Goal: Information Seeking & Learning: Learn about a topic

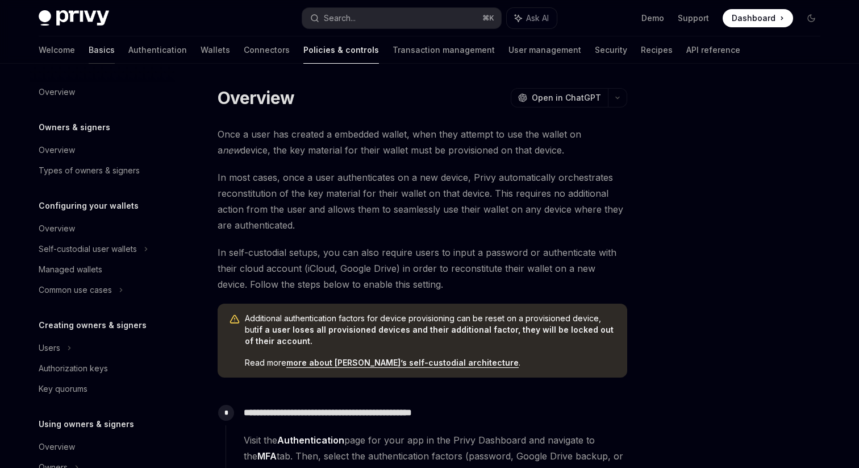
click at [89, 50] on link "Basics" at bounding box center [102, 49] width 26 height 27
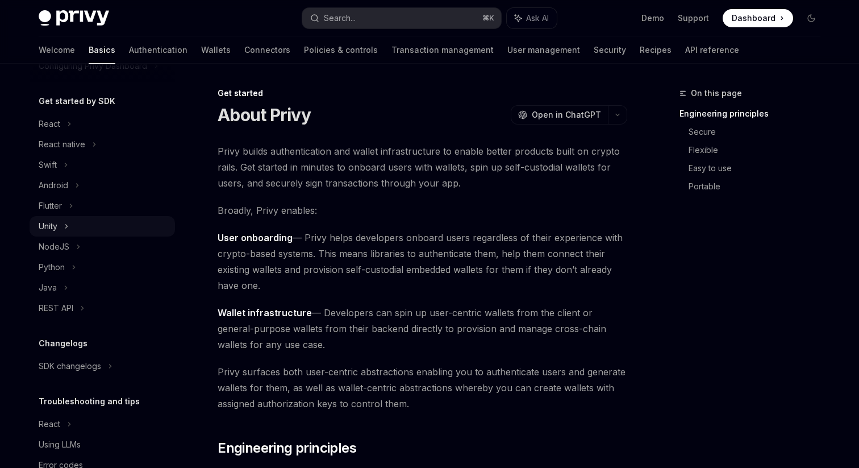
scroll to position [137, 0]
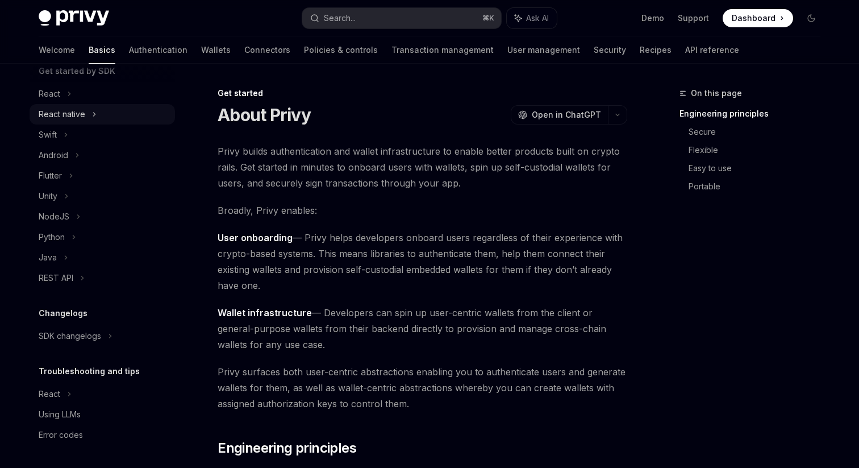
click at [69, 109] on div "React native" at bounding box center [62, 114] width 47 height 14
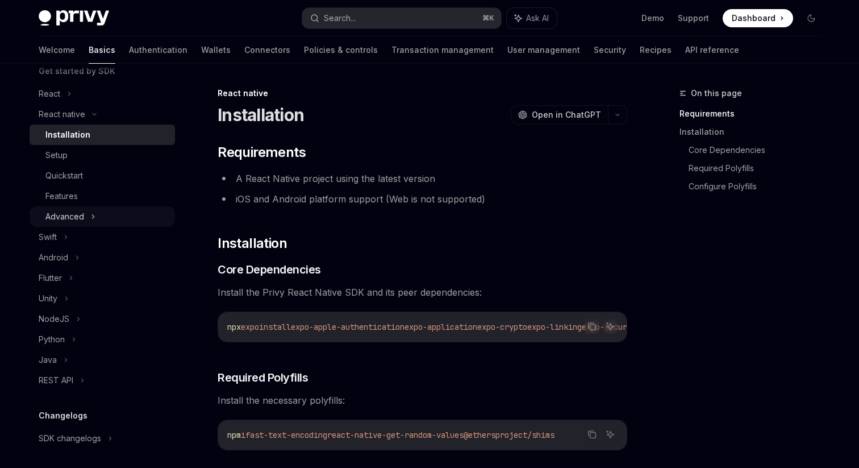
click at [74, 216] on div "Advanced" at bounding box center [64, 217] width 39 height 14
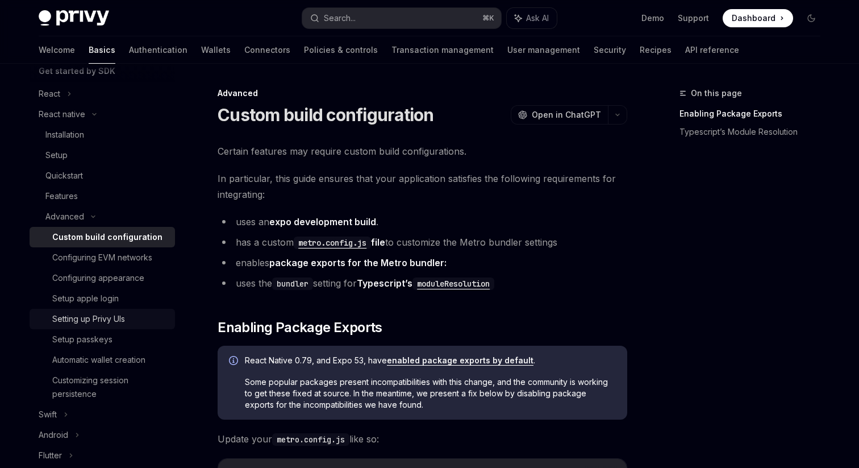
click at [103, 322] on div "Setting up Privy UIs" at bounding box center [88, 319] width 73 height 14
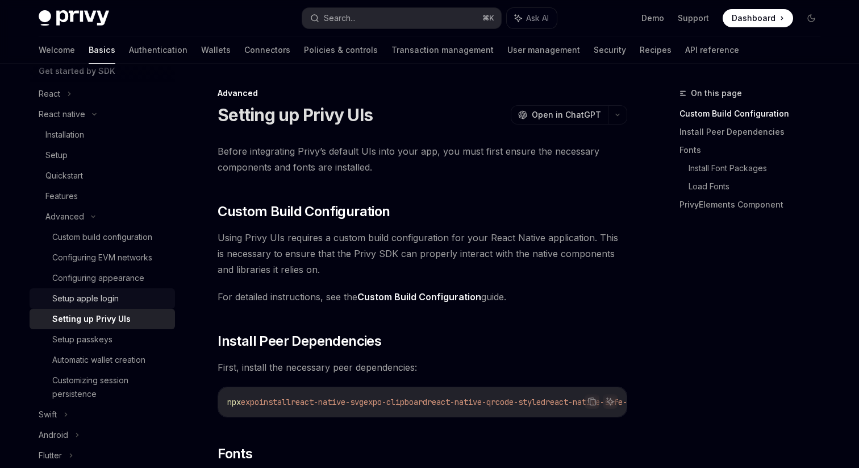
click at [100, 297] on div "Setup apple login" at bounding box center [85, 298] width 66 height 14
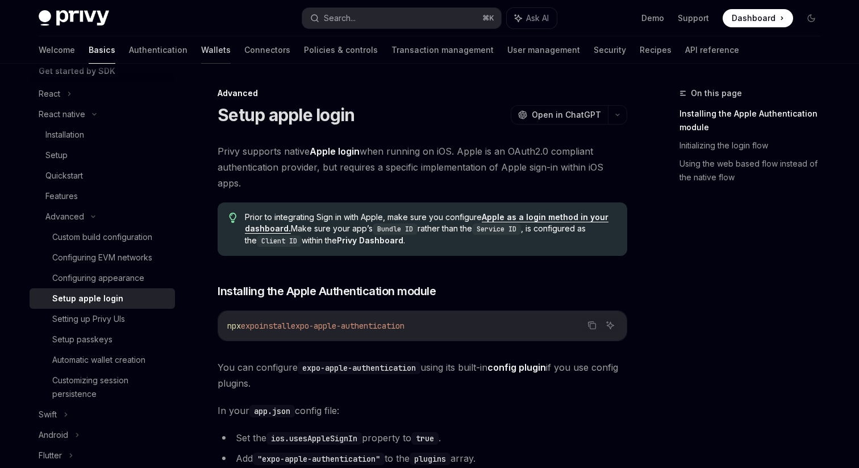
click at [201, 49] on link "Wallets" at bounding box center [216, 49] width 30 height 27
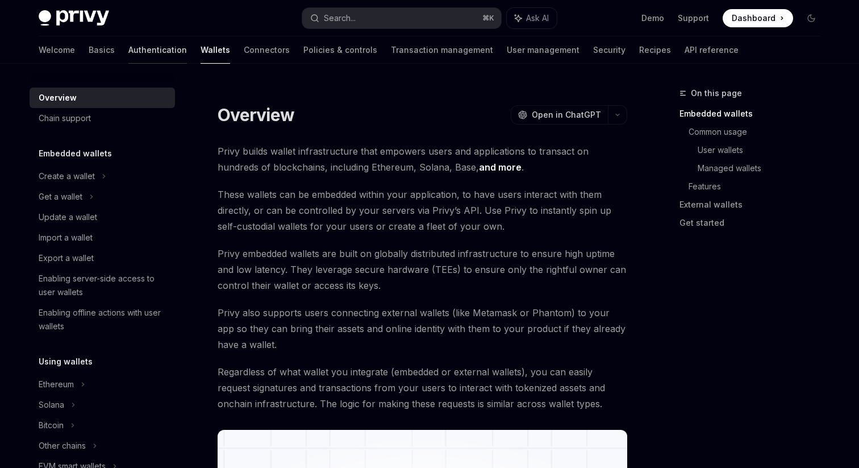
click at [128, 49] on link "Authentication" at bounding box center [157, 49] width 59 height 27
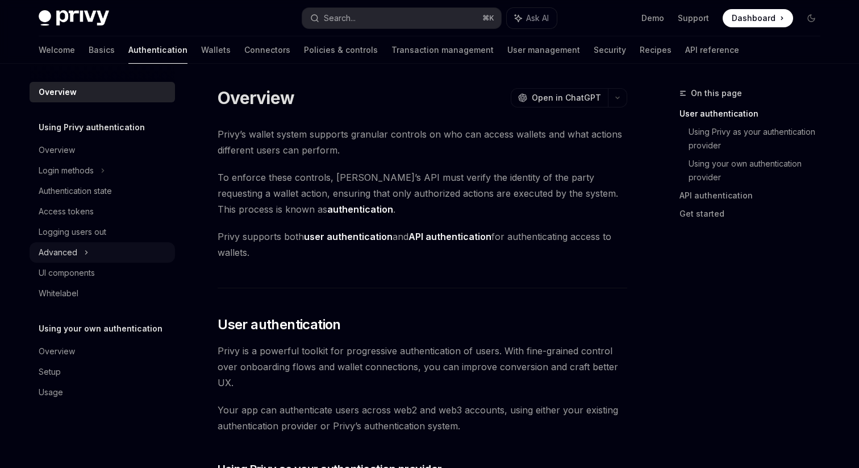
click at [59, 249] on div "Advanced" at bounding box center [58, 252] width 39 height 14
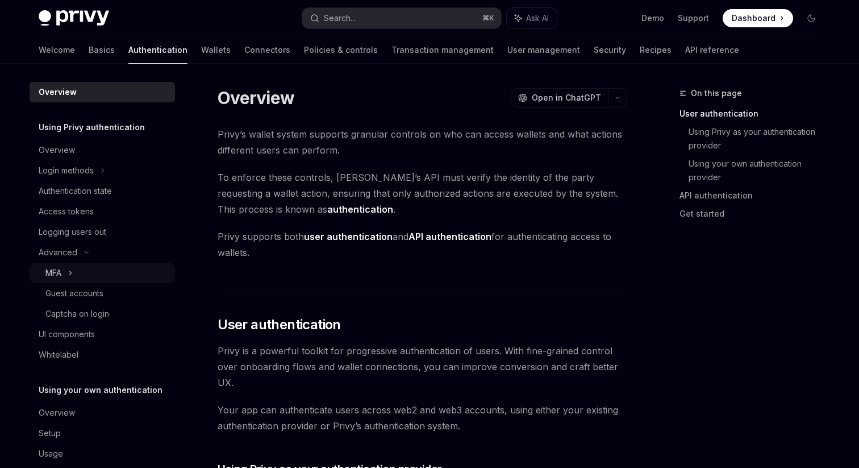
click at [66, 271] on div "MFA" at bounding box center [102, 272] width 145 height 20
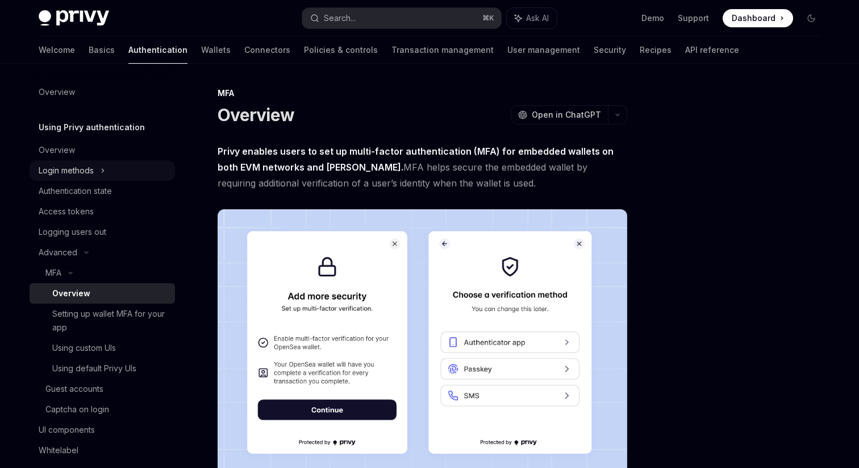
click at [88, 169] on div "Login methods" at bounding box center [66, 171] width 55 height 14
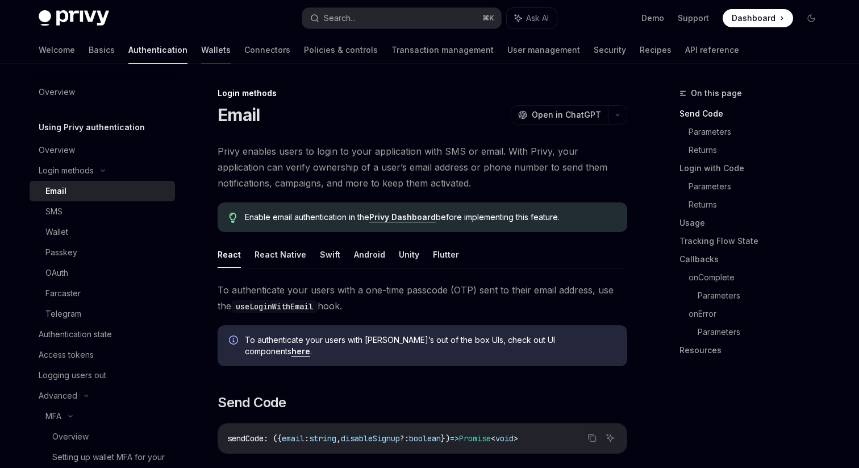
click at [201, 55] on link "Wallets" at bounding box center [216, 49] width 30 height 27
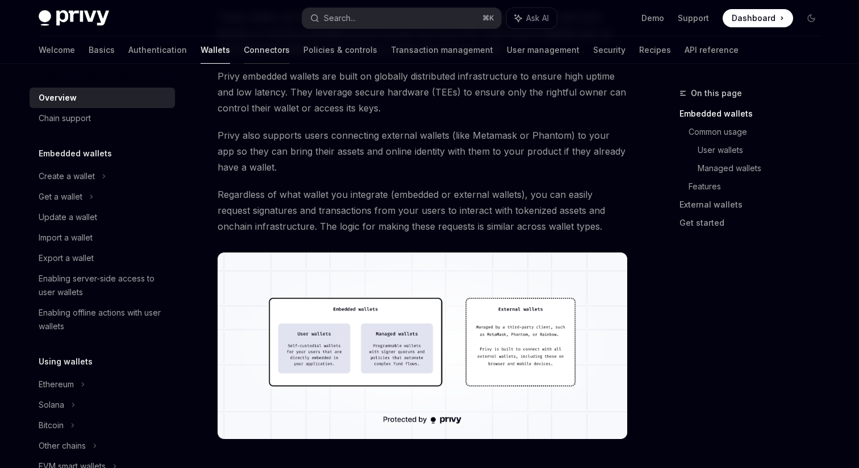
click at [244, 41] on link "Connectors" at bounding box center [267, 49] width 46 height 27
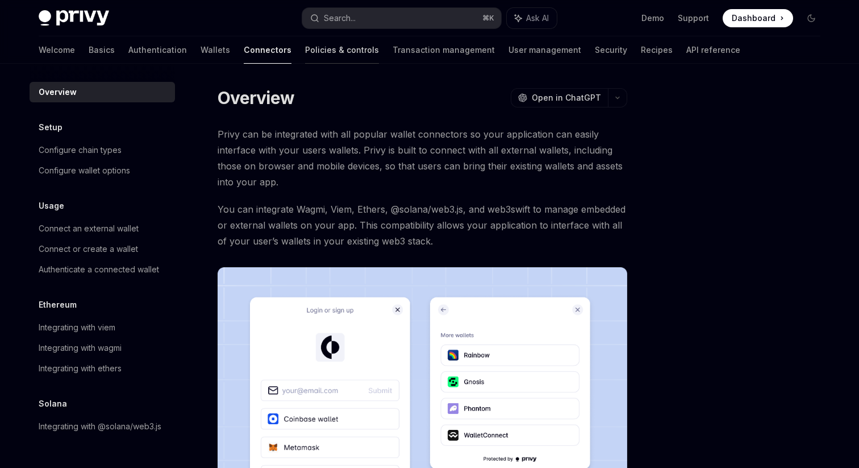
click at [305, 53] on link "Policies & controls" at bounding box center [342, 49] width 74 height 27
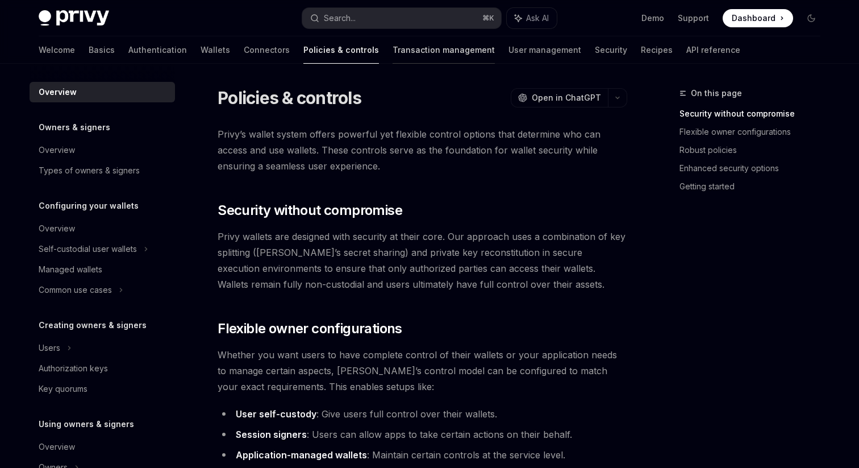
click at [393, 52] on link "Transaction management" at bounding box center [444, 49] width 102 height 27
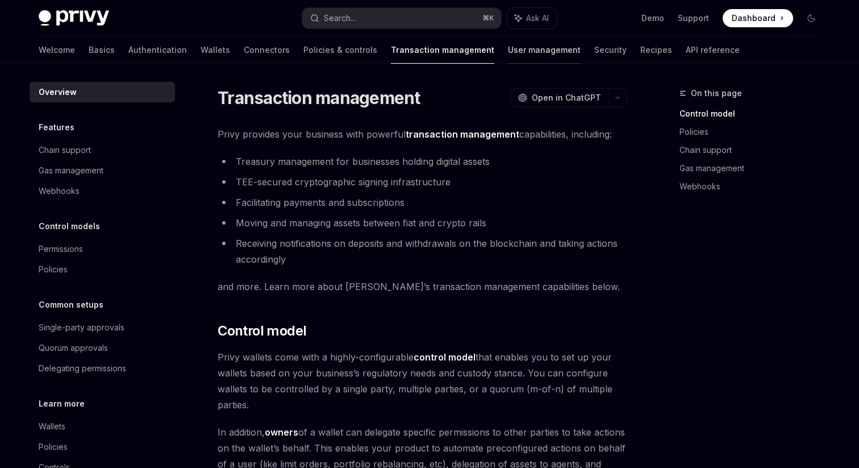
click at [508, 48] on link "User management" at bounding box center [544, 49] width 73 height 27
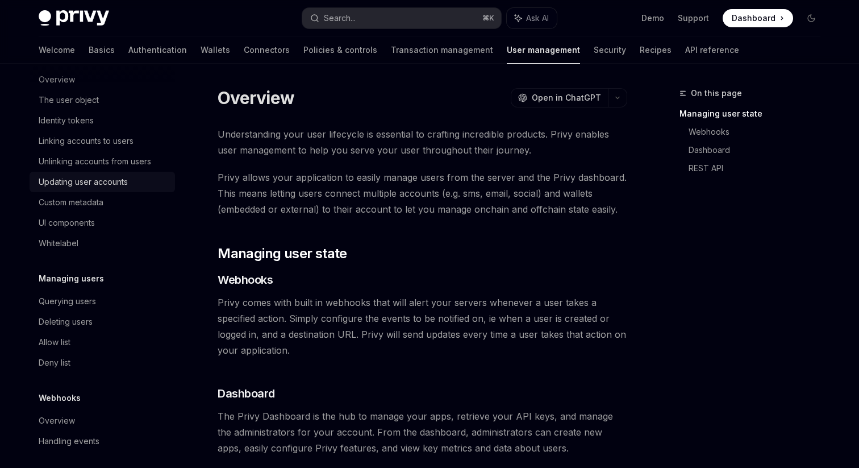
scroll to position [176, 0]
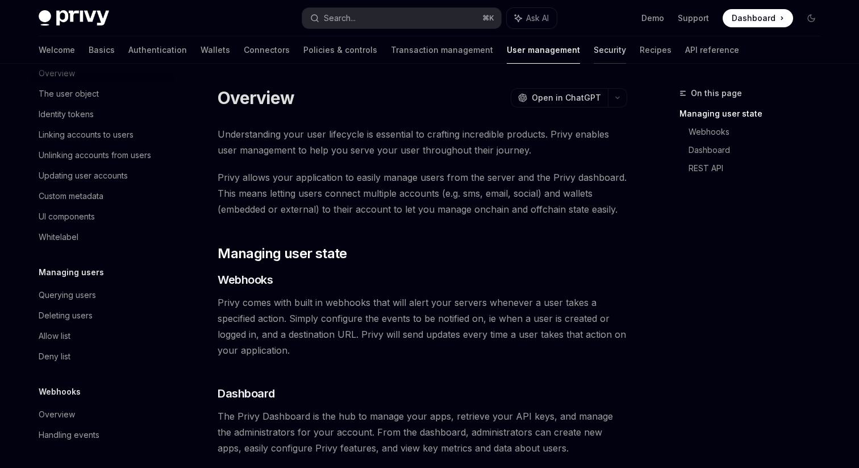
click at [594, 51] on link "Security" at bounding box center [610, 49] width 32 height 27
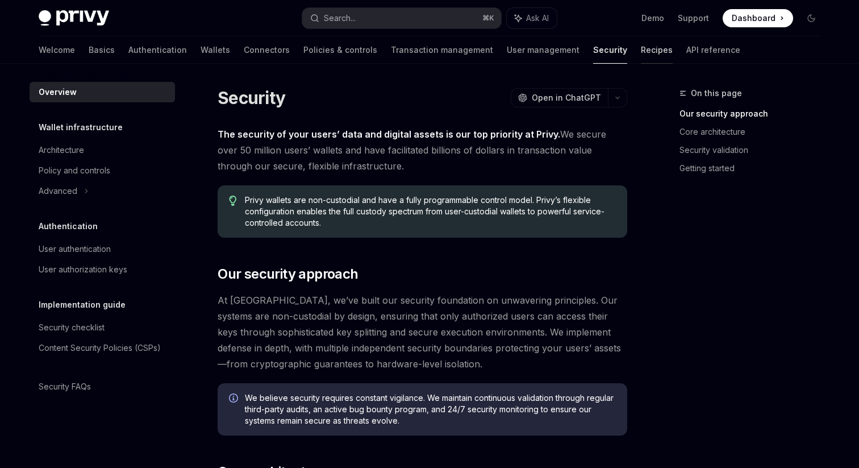
click at [641, 47] on link "Recipes" at bounding box center [657, 49] width 32 height 27
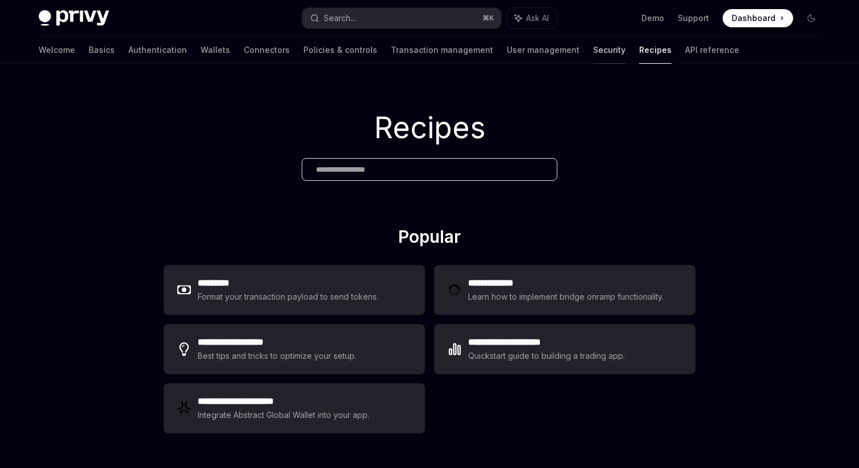
click at [593, 47] on link "Security" at bounding box center [609, 49] width 32 height 27
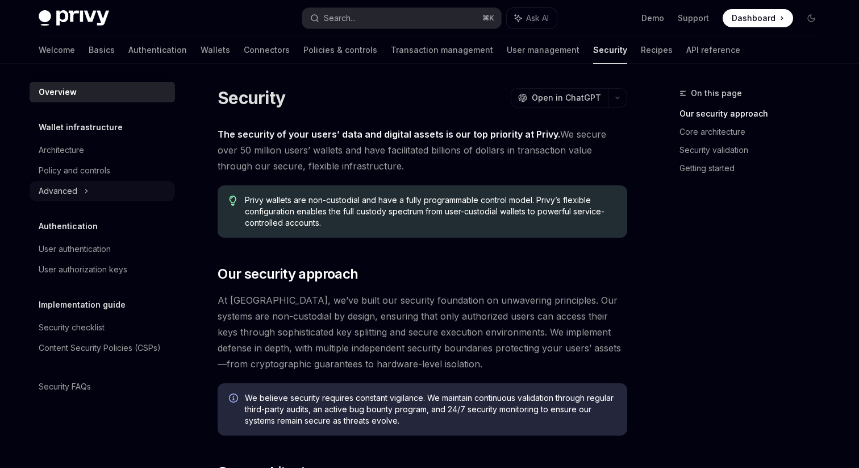
click at [57, 187] on div "Advanced" at bounding box center [58, 191] width 39 height 14
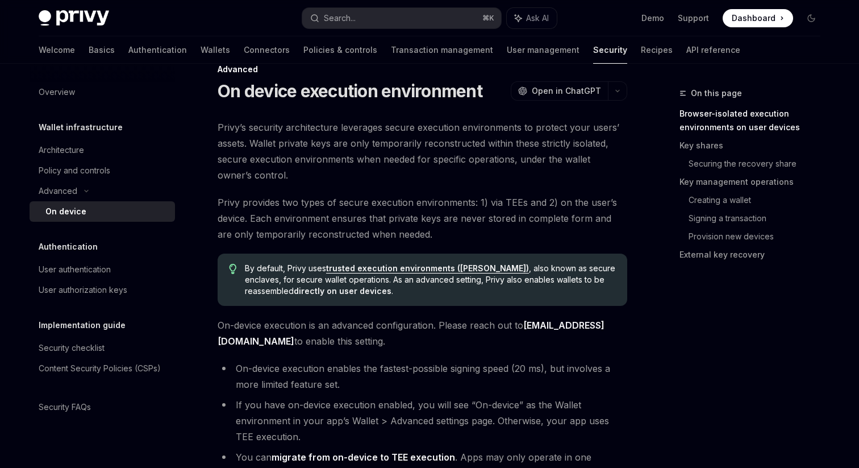
scroll to position [24, 0]
click at [69, 149] on div "Architecture" at bounding box center [61, 150] width 45 height 14
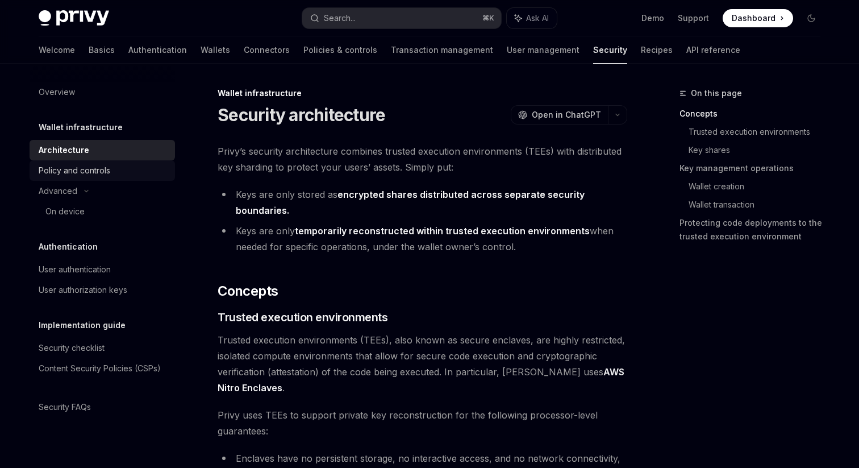
click at [91, 169] on div "Policy and controls" at bounding box center [75, 171] width 72 height 14
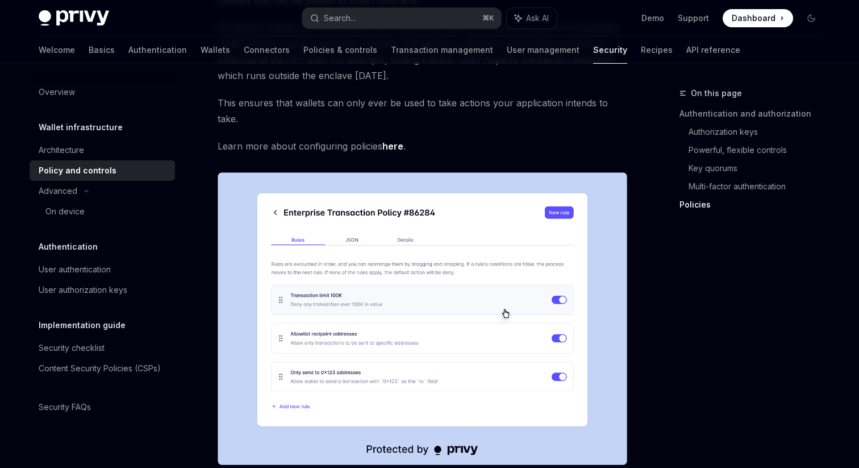
scroll to position [1496, 0]
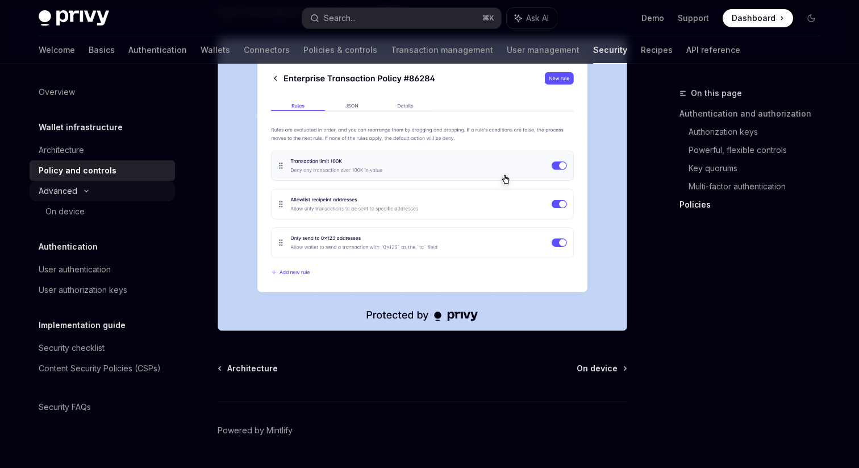
click at [65, 197] on div "Advanced" at bounding box center [58, 191] width 39 height 14
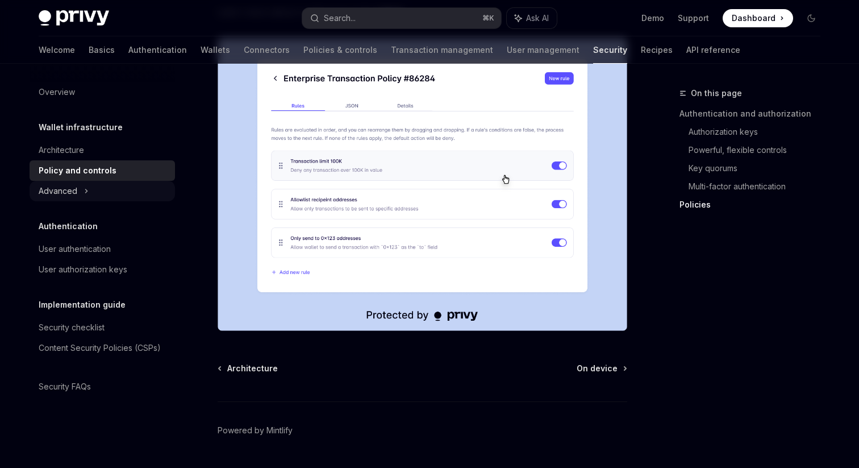
click at [70, 187] on div "Advanced" at bounding box center [58, 191] width 39 height 14
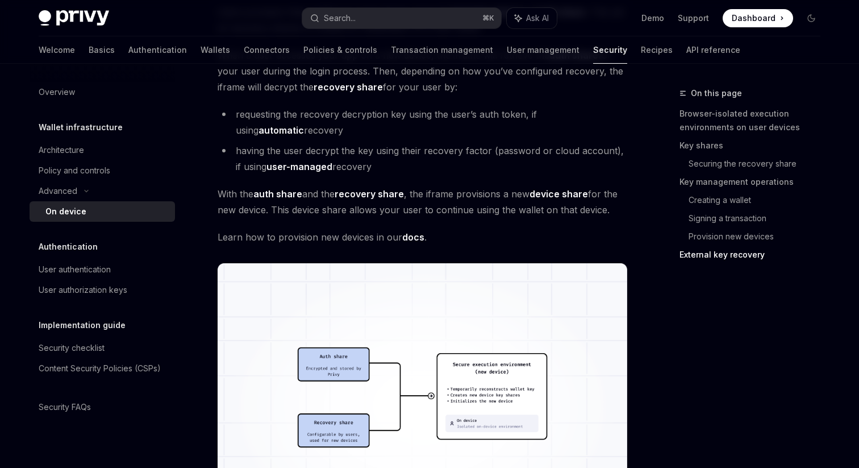
scroll to position [2757, 0]
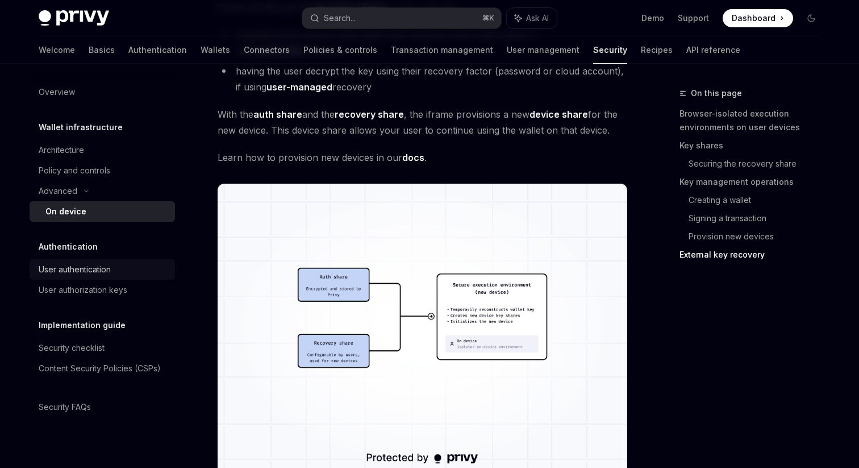
click at [91, 276] on div "User authentication" at bounding box center [75, 269] width 72 height 14
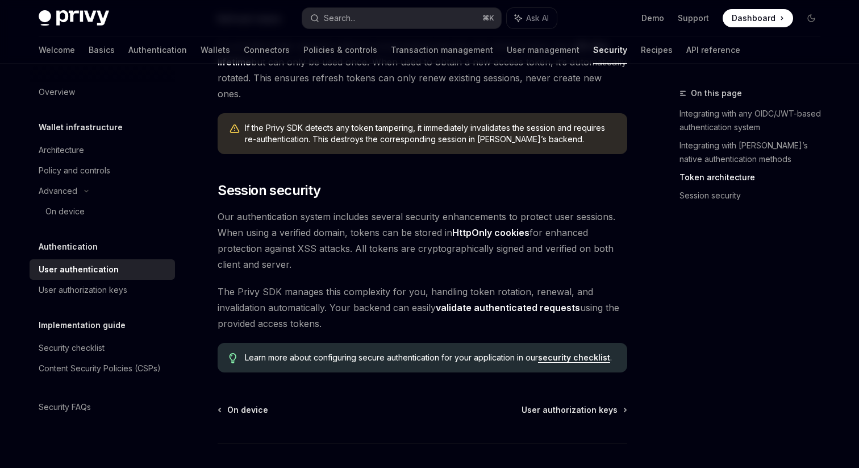
scroll to position [940, 0]
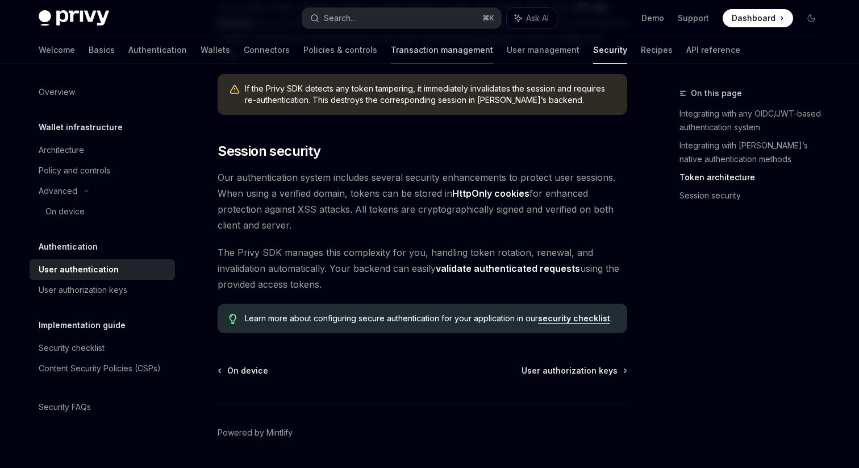
click at [391, 50] on link "Transaction management" at bounding box center [442, 49] width 102 height 27
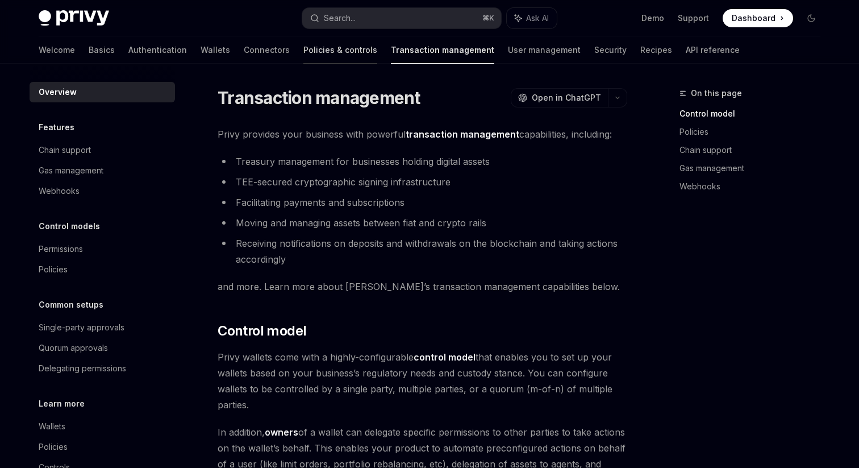
click at [303, 52] on link "Policies & controls" at bounding box center [340, 49] width 74 height 27
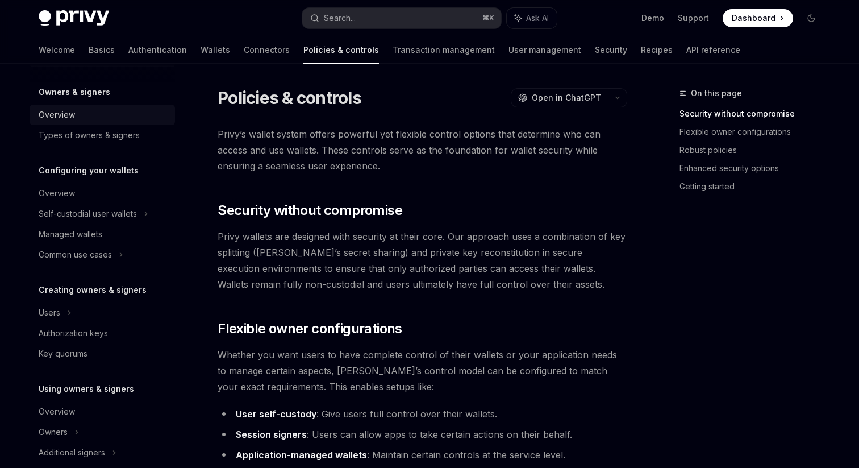
scroll to position [52, 0]
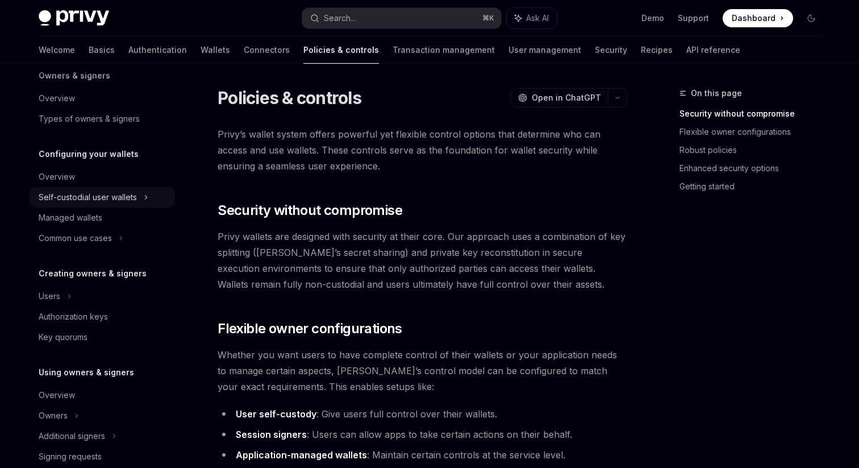
click at [107, 197] on div "Self-custodial user wallets" at bounding box center [88, 197] width 98 height 14
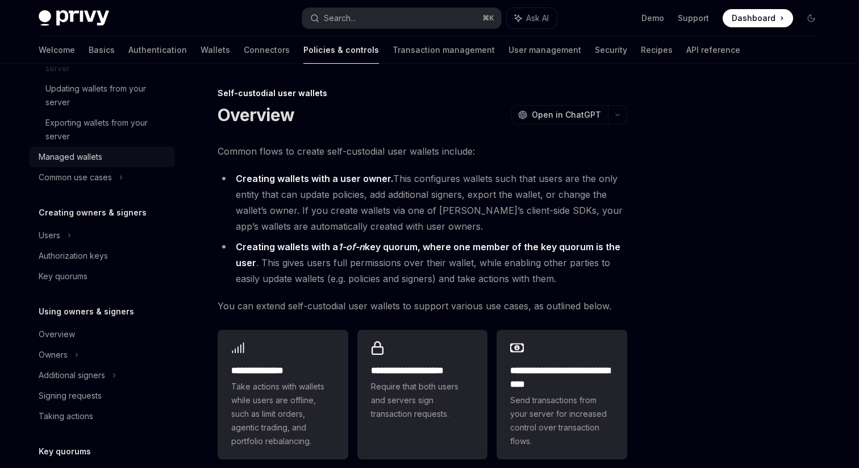
scroll to position [291, 0]
click at [70, 255] on div "Authorization keys" at bounding box center [73, 254] width 69 height 14
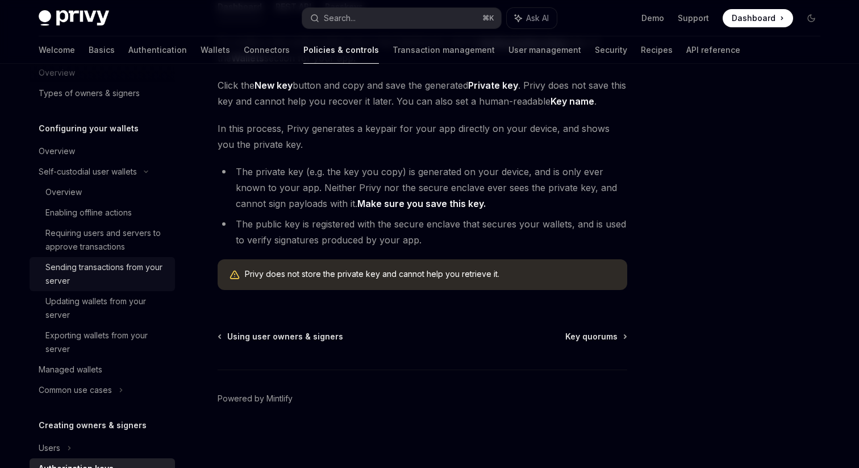
scroll to position [76, 0]
click at [73, 194] on div "Overview" at bounding box center [63, 193] width 36 height 14
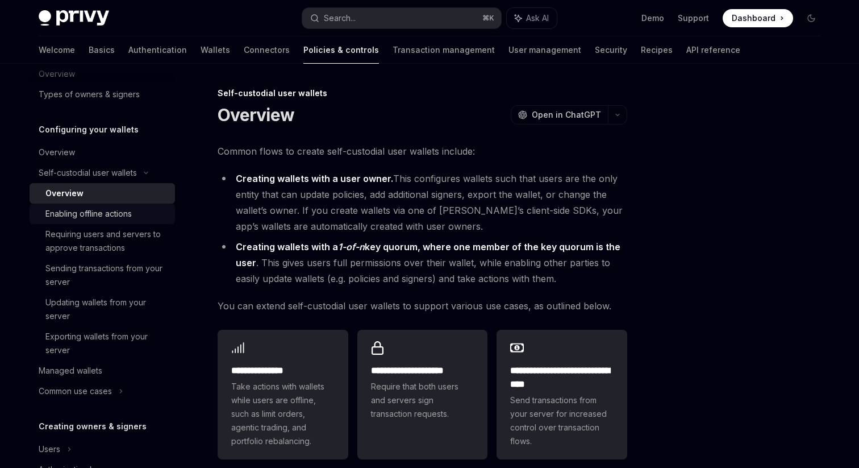
click at [99, 223] on link "Enabling offline actions" at bounding box center [102, 213] width 145 height 20
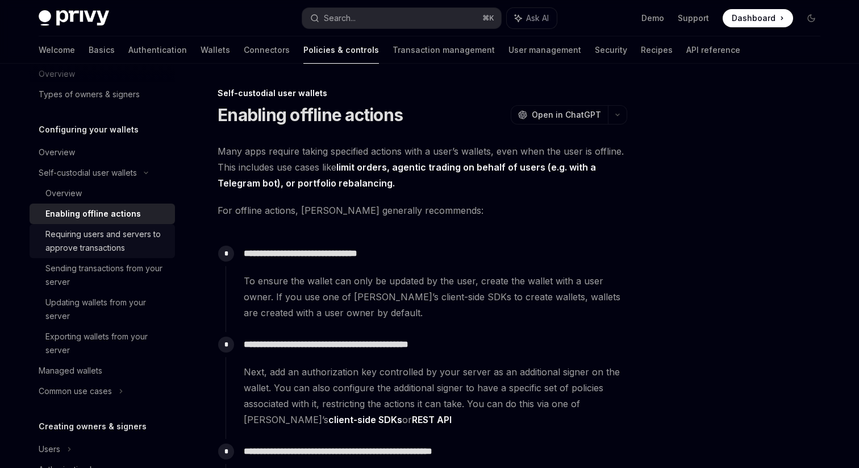
click at [99, 235] on div "Requiring users and servers to approve transactions" at bounding box center [106, 240] width 123 height 27
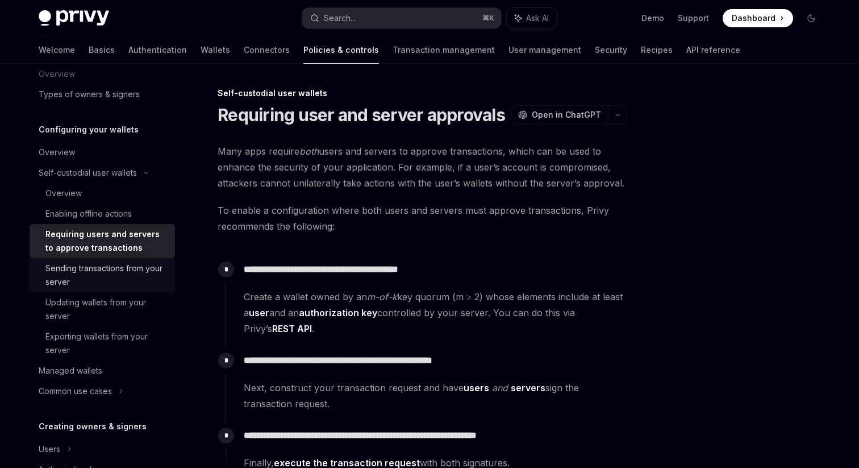
click at [106, 265] on div "Sending transactions from your server" at bounding box center [106, 274] width 123 height 27
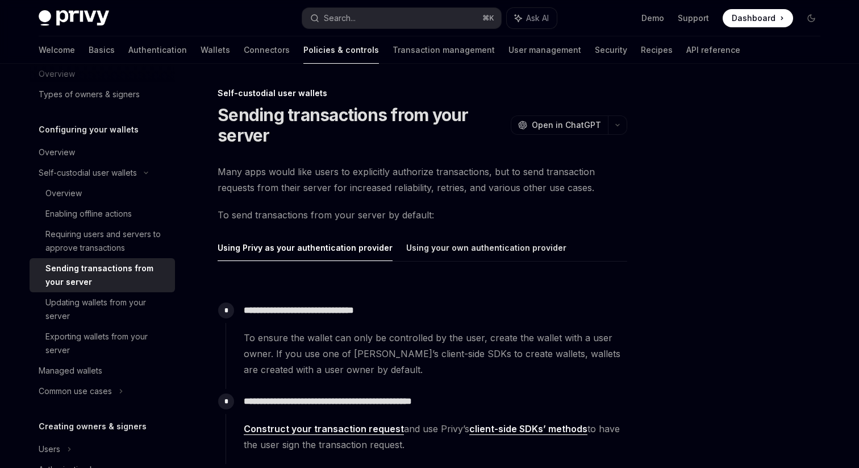
scroll to position [253, 0]
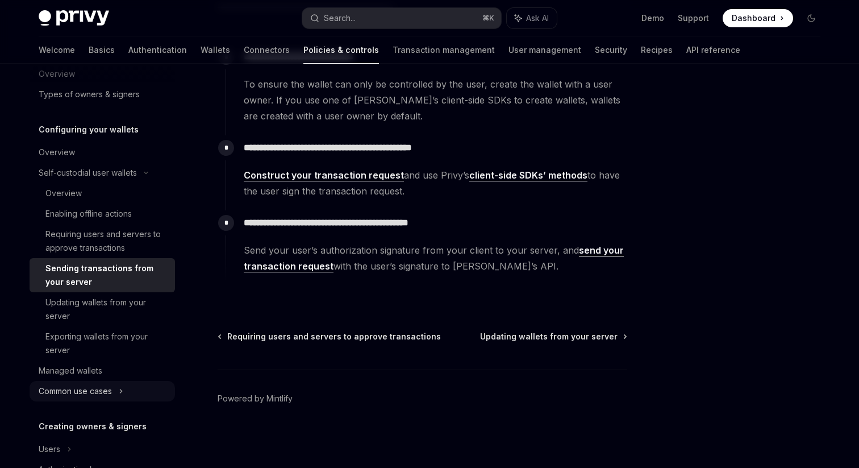
click at [87, 392] on div "Common use cases" at bounding box center [75, 391] width 73 height 14
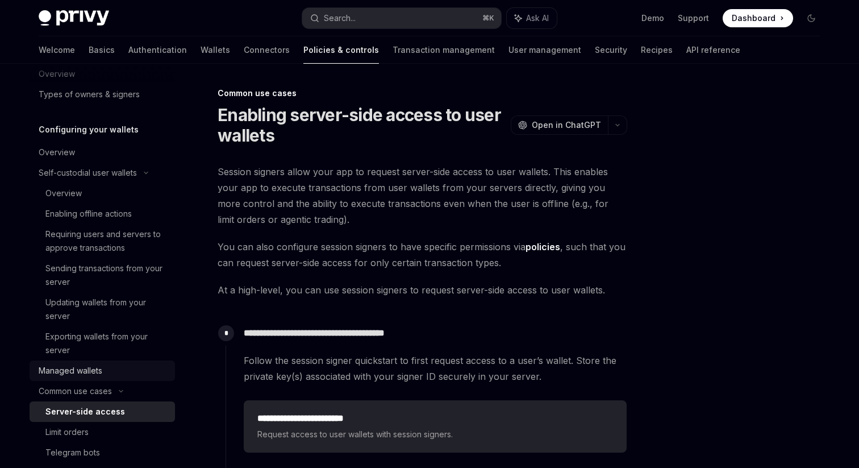
click at [88, 375] on div "Managed wallets" at bounding box center [71, 371] width 64 height 14
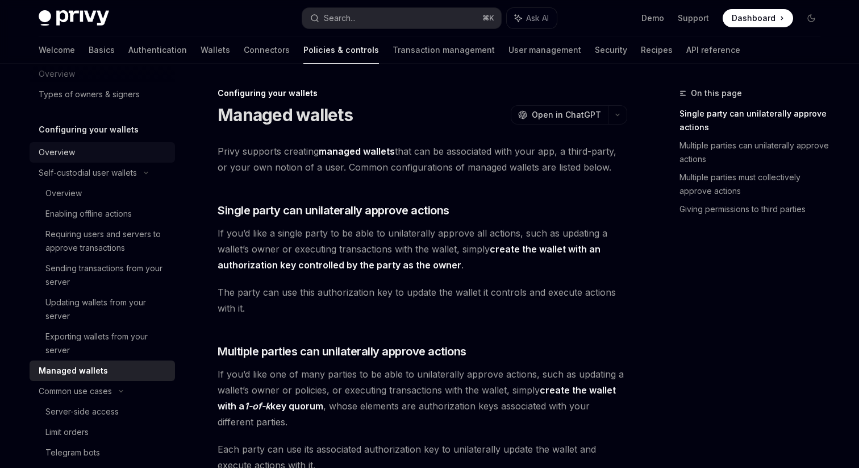
click at [67, 146] on div "Overview" at bounding box center [57, 152] width 36 height 14
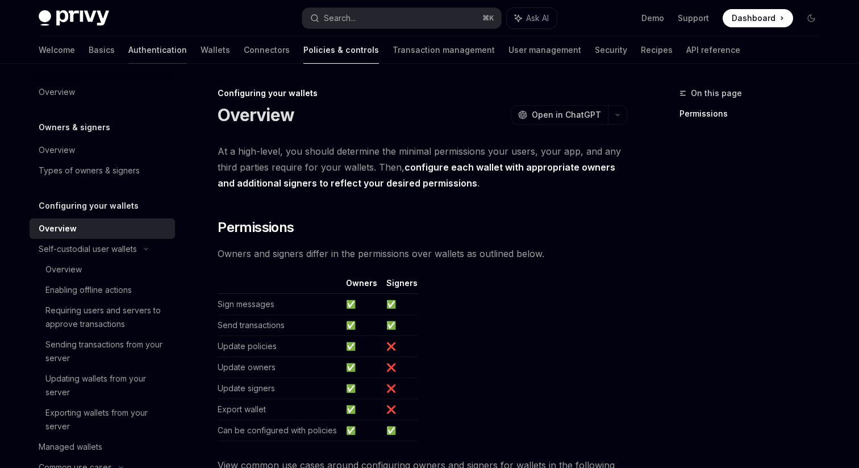
click at [128, 52] on link "Authentication" at bounding box center [157, 49] width 59 height 27
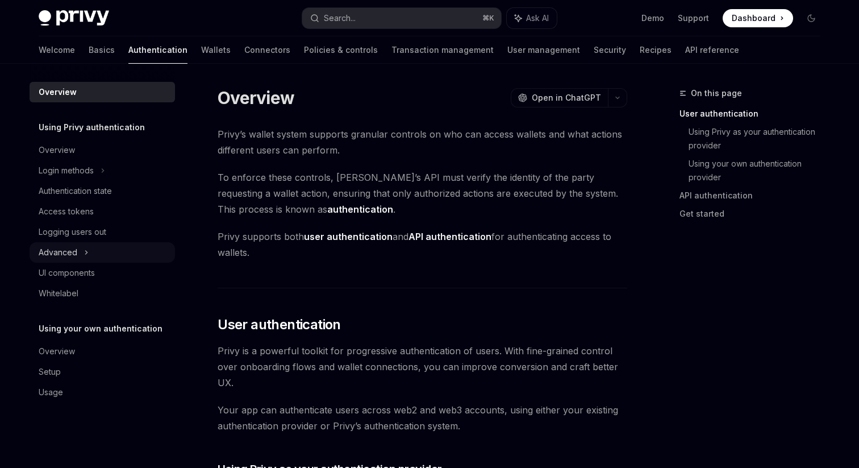
click at [77, 249] on div "Advanced" at bounding box center [102, 252] width 145 height 20
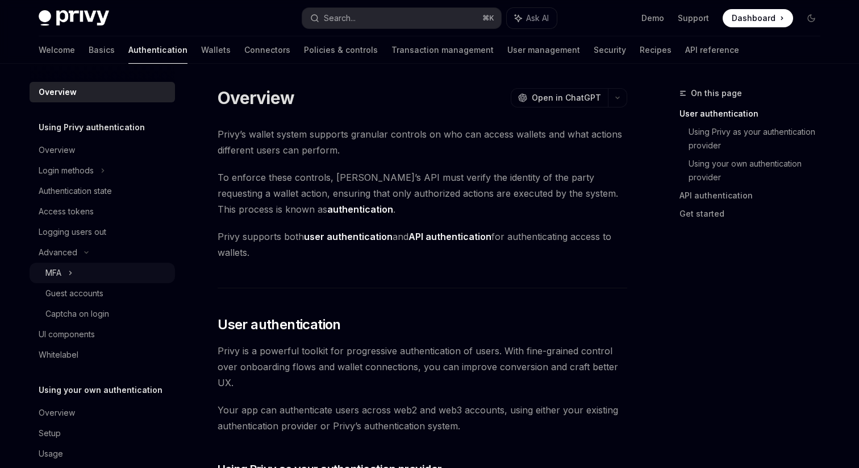
scroll to position [19, 0]
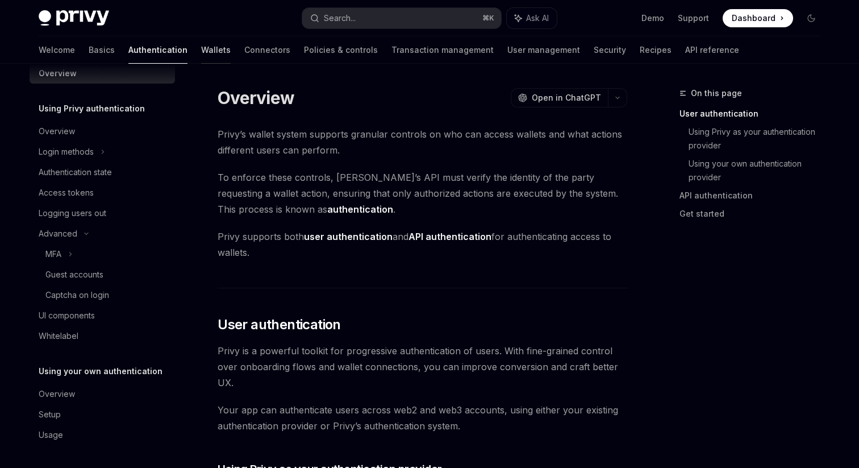
click at [201, 52] on link "Wallets" at bounding box center [216, 49] width 30 height 27
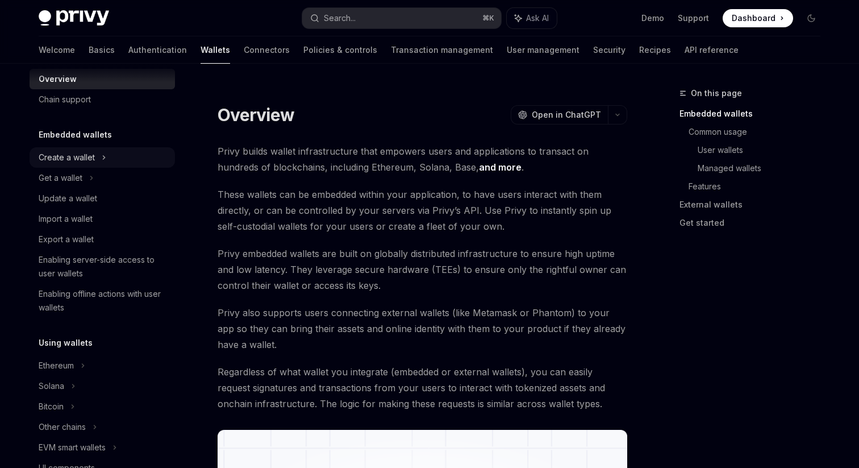
click at [91, 157] on div "Create a wallet" at bounding box center [67, 158] width 56 height 14
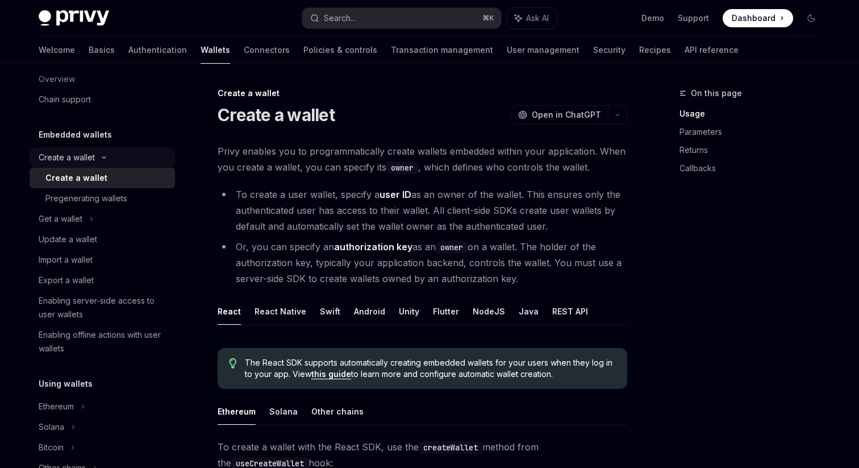
click at [90, 154] on div "Create a wallet" at bounding box center [67, 158] width 56 height 14
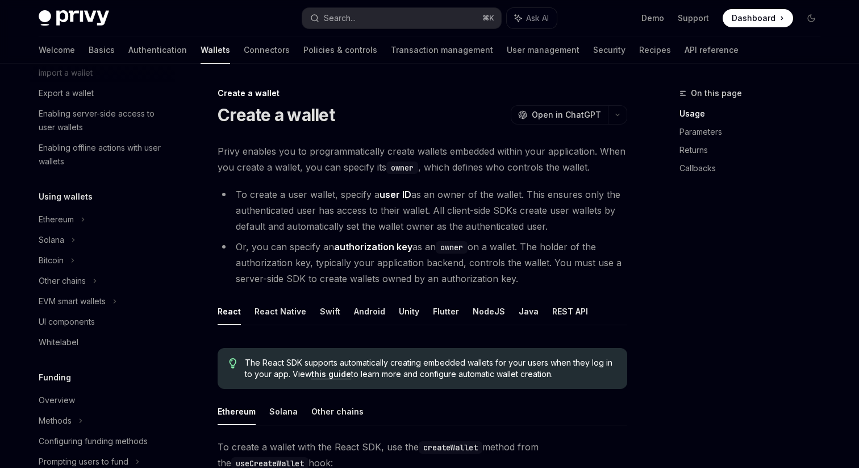
scroll to position [171, 0]
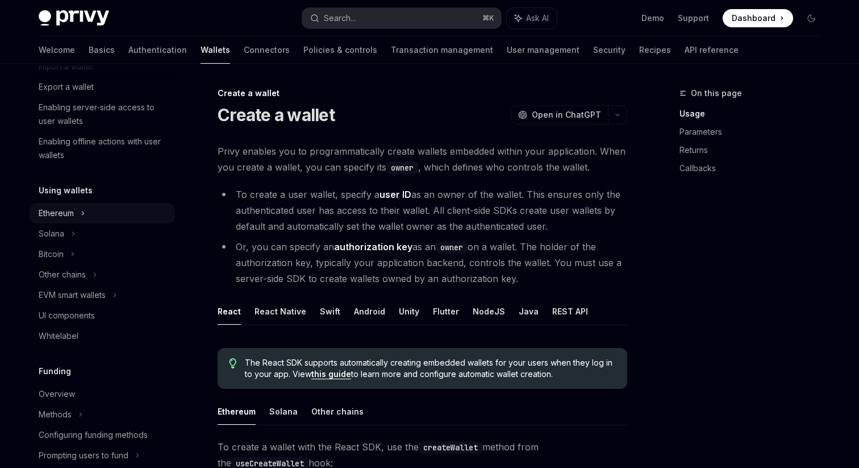
click at [70, 12] on div "Ethereum" at bounding box center [67, 5] width 56 height 14
type textarea "*"
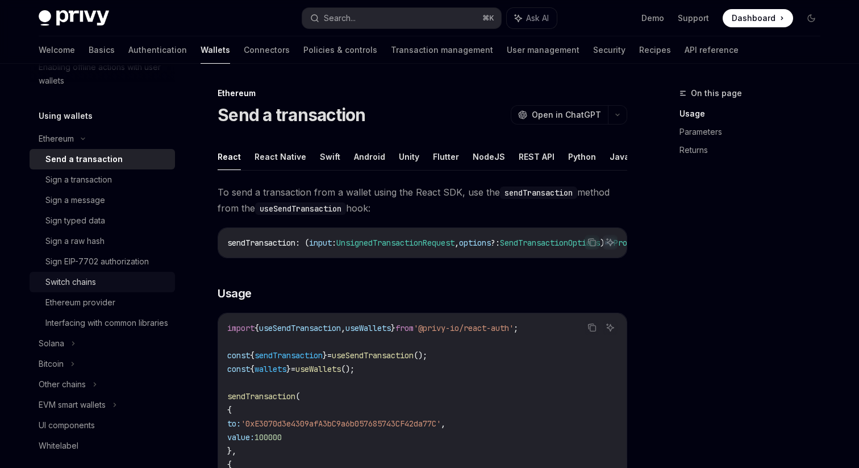
scroll to position [251, 0]
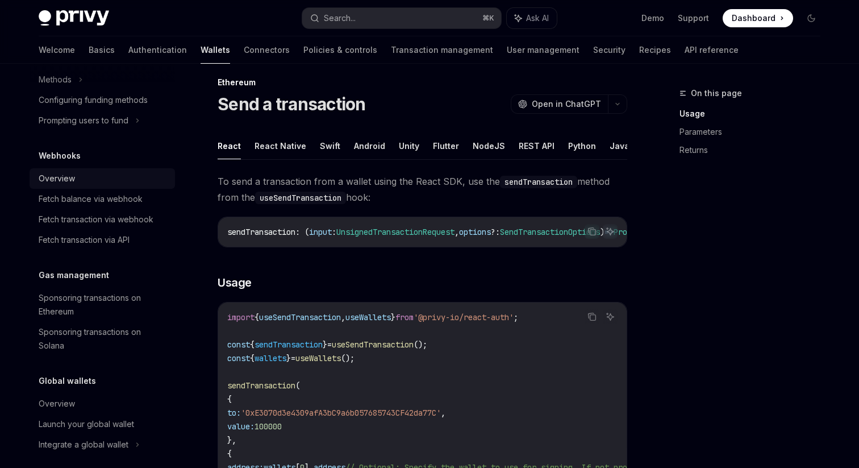
scroll to position [515, 0]
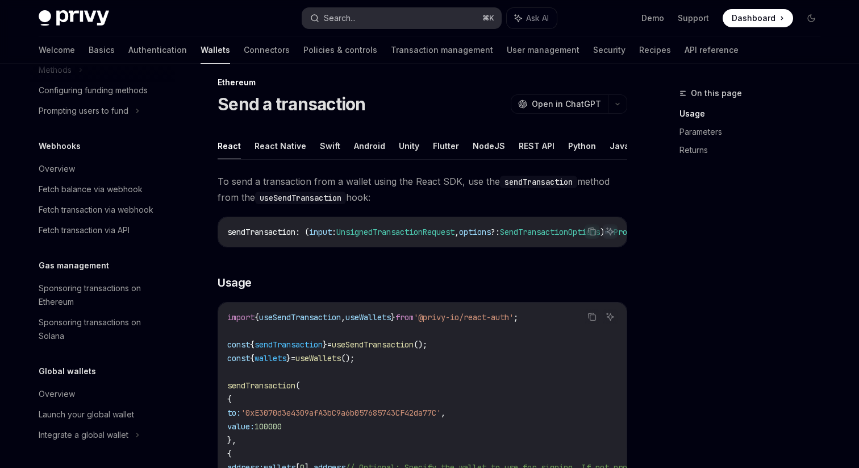
click at [339, 19] on div "Search..." at bounding box center [340, 18] width 32 height 14
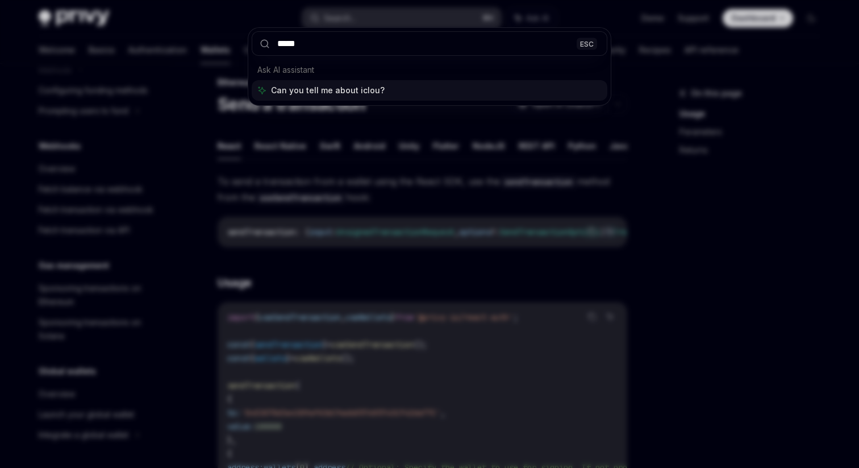
type input "******"
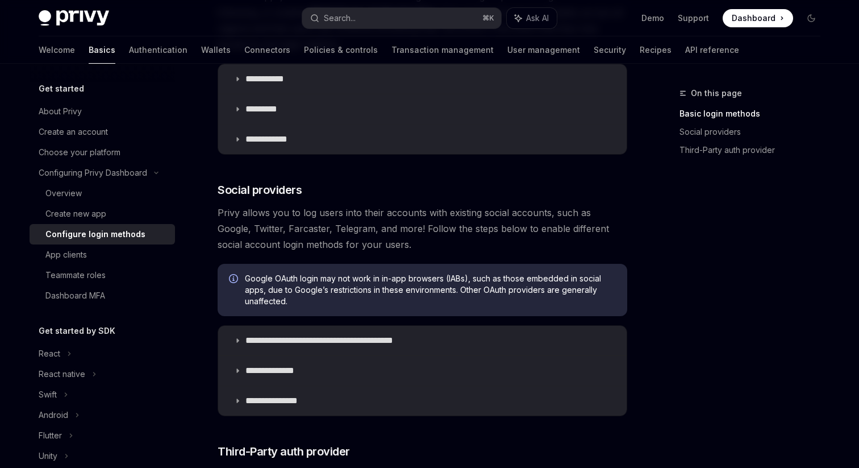
scroll to position [262, 0]
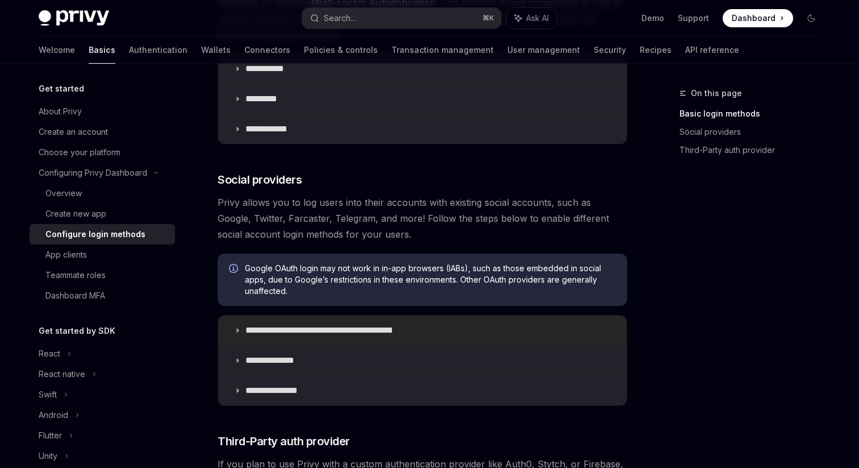
click at [235, 333] on icon at bounding box center [237, 330] width 7 height 7
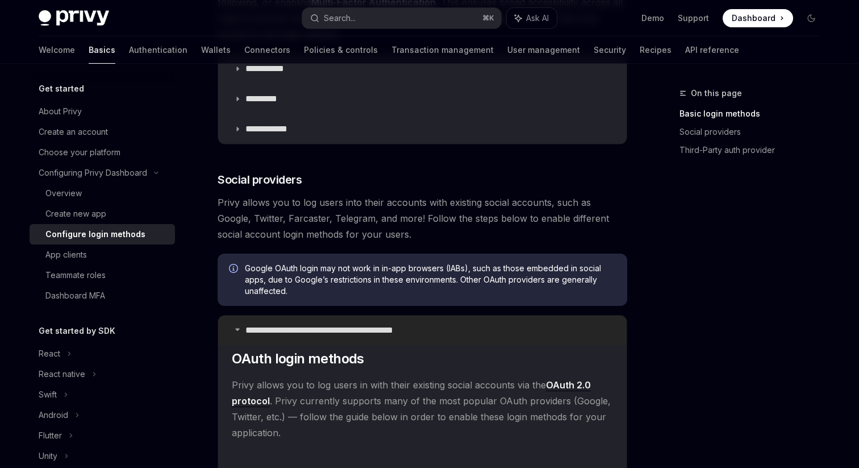
click at [237, 326] on icon at bounding box center [237, 329] width 7 height 7
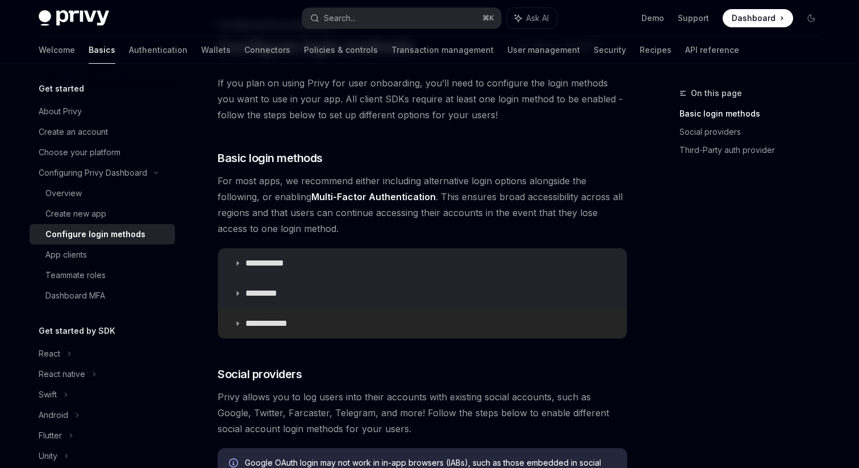
scroll to position [126, 0]
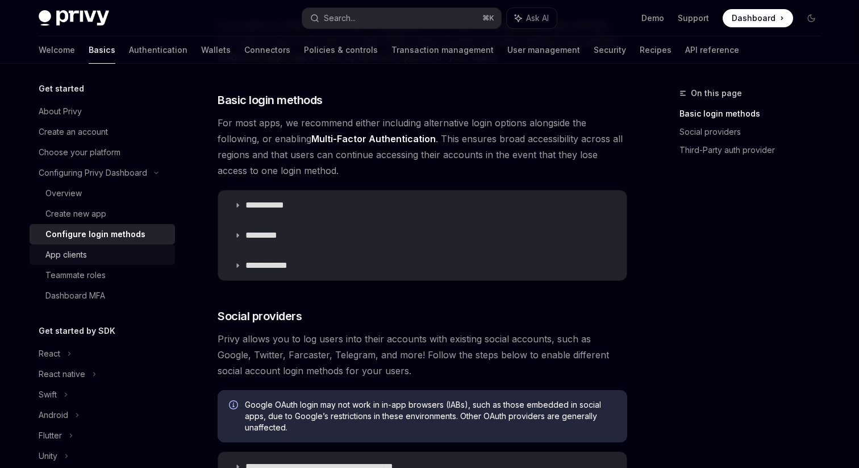
click at [106, 249] on div "App clients" at bounding box center [106, 255] width 123 height 14
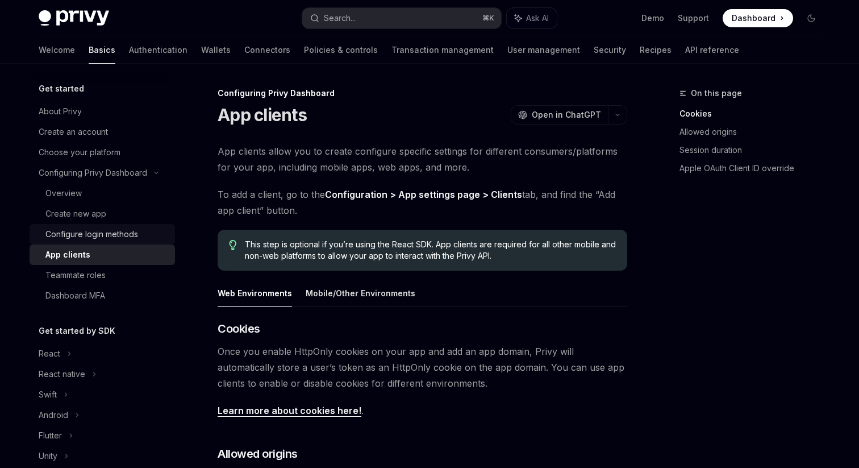
click at [130, 227] on div "Configure login methods" at bounding box center [91, 234] width 93 height 14
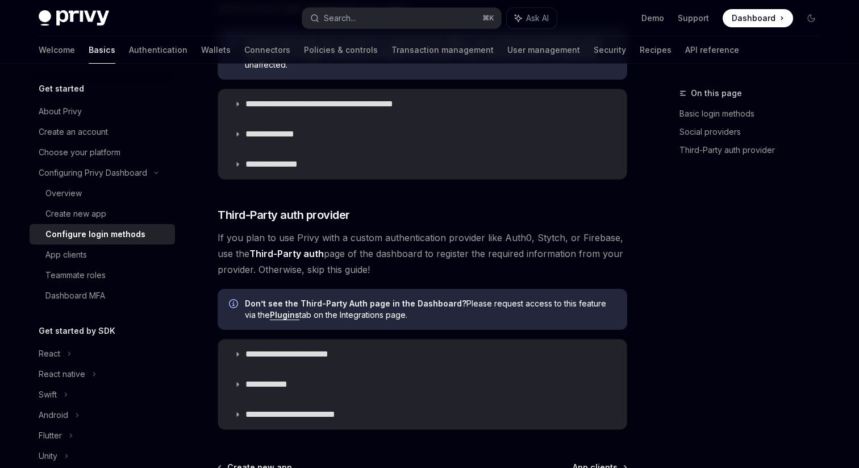
scroll to position [619, 0]
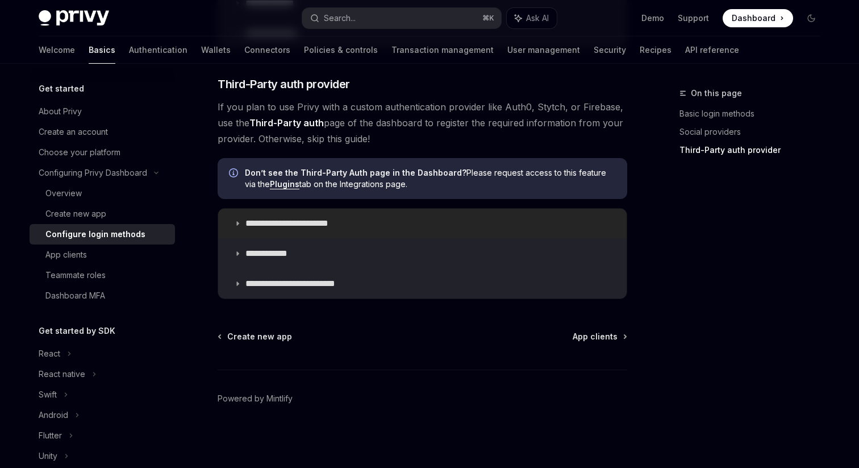
click at [237, 222] on icon at bounding box center [237, 223] width 7 height 7
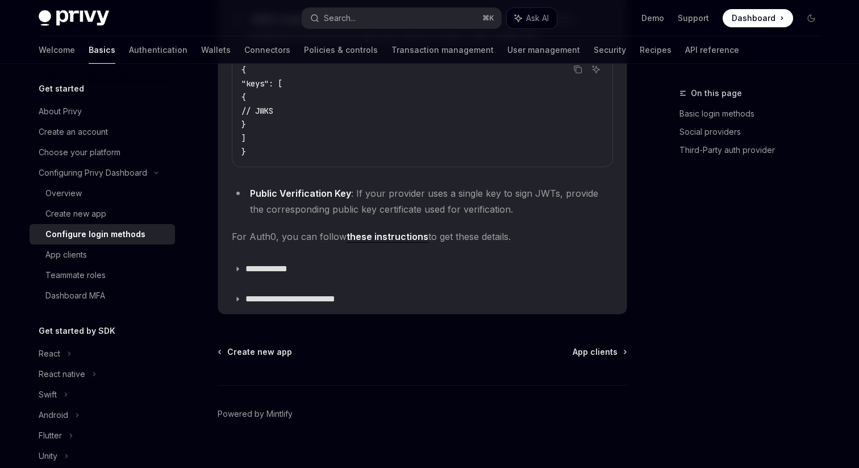
scroll to position [905, 0]
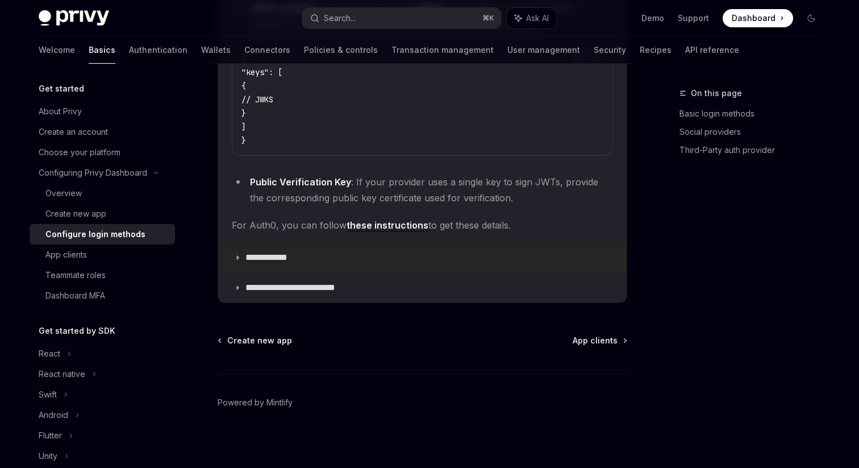
click at [237, 260] on icon at bounding box center [237, 257] width 7 height 7
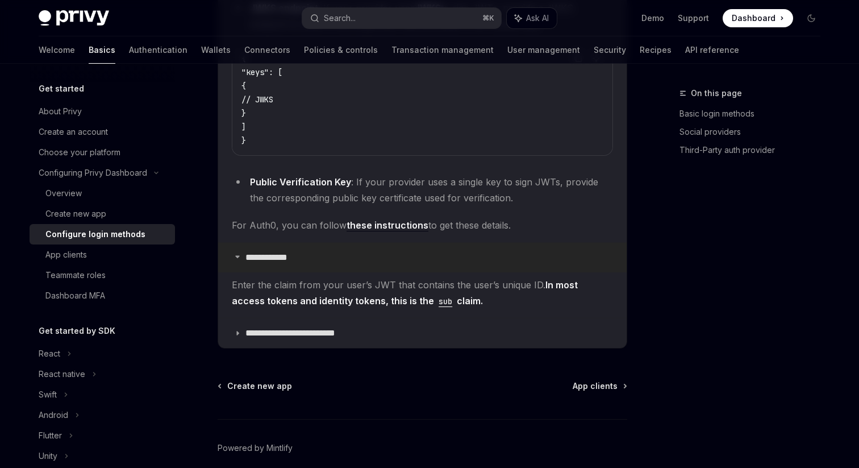
scroll to position [954, 0]
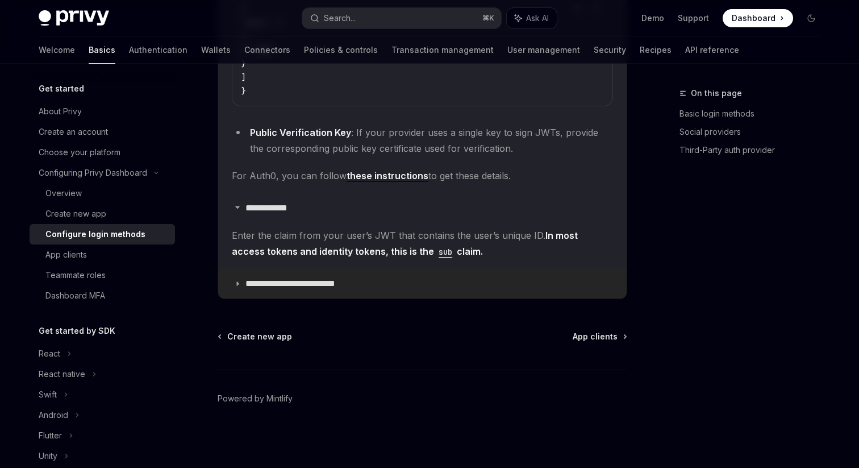
click at [236, 278] on summary "**********" at bounding box center [422, 284] width 409 height 30
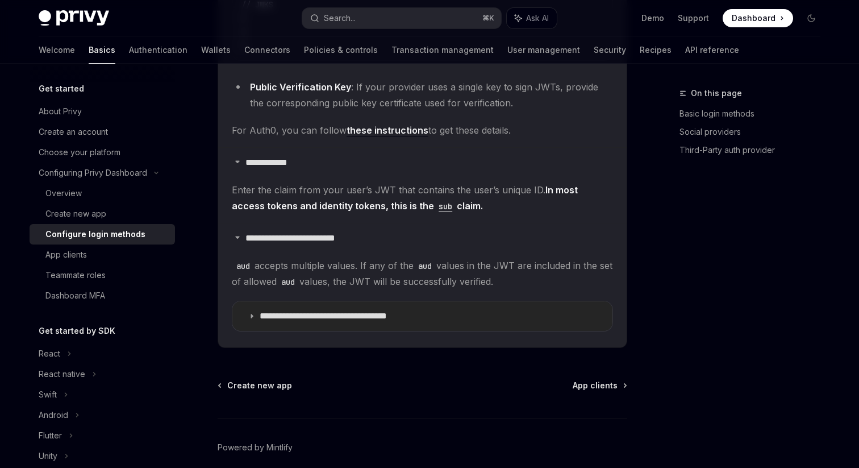
click at [252, 311] on summary "**********" at bounding box center [422, 316] width 380 height 30
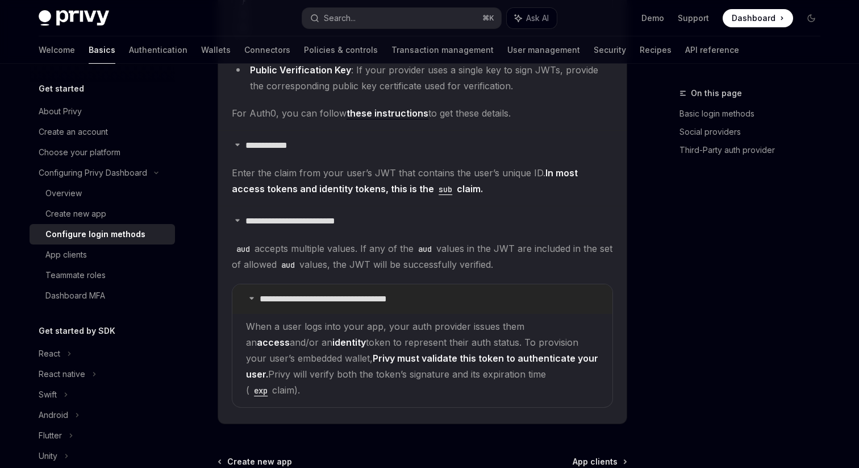
scroll to position [1013, 0]
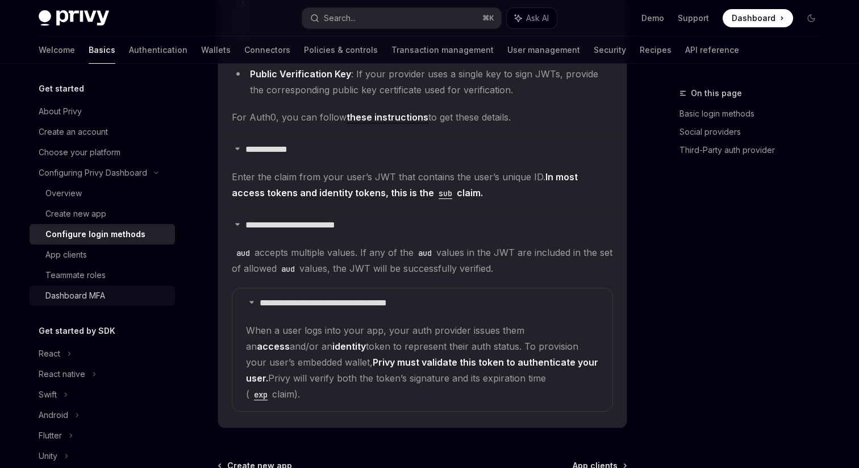
click at [74, 298] on div "Dashboard MFA" at bounding box center [75, 296] width 60 height 14
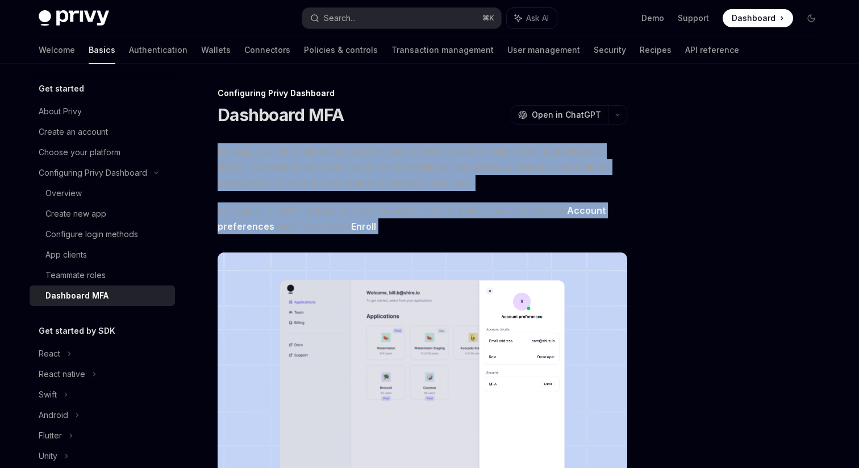
drag, startPoint x: 216, startPoint y: 150, endPoint x: 390, endPoint y: 223, distance: 188.1
click at [390, 223] on div "Configuring Privy Dashboard Dashboard MFA OpenAI Open in ChatGPT OpenAI Open in…" at bounding box center [315, 399] width 627 height 627
click at [283, 208] on span "To register an MFA method for your account, click the profile icon and open the…" at bounding box center [423, 218] width 410 height 32
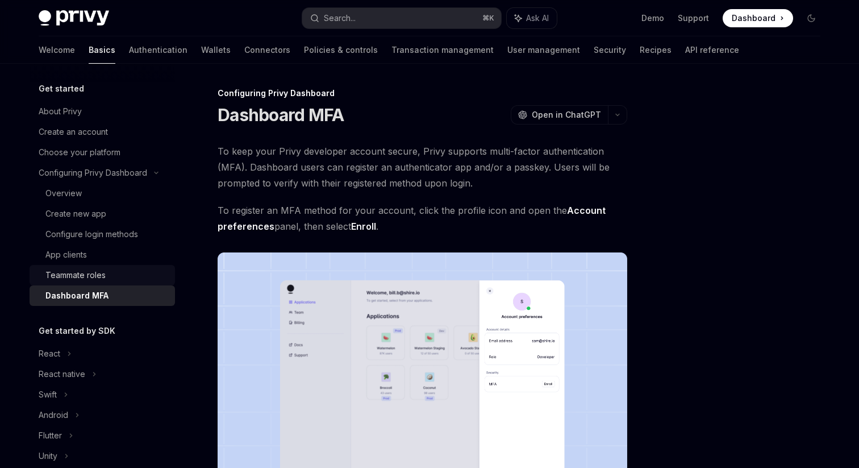
click at [85, 276] on div "Teammate roles" at bounding box center [75, 275] width 60 height 14
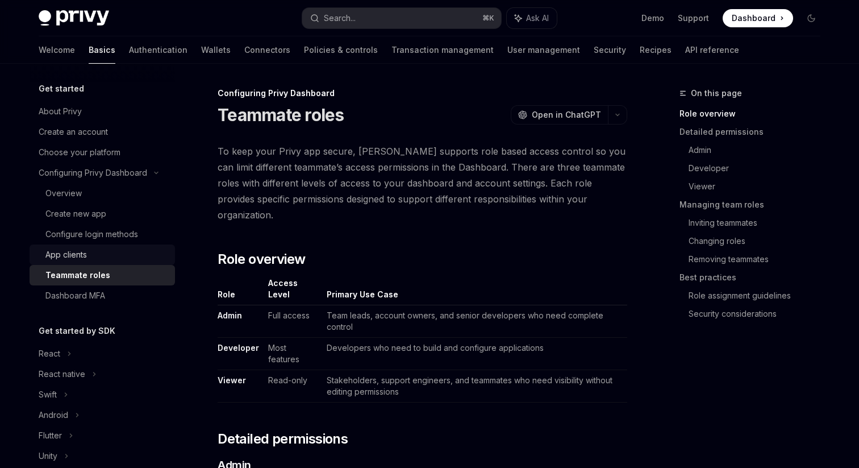
click at [78, 259] on div "App clients" at bounding box center [65, 255] width 41 height 14
type textarea "*"
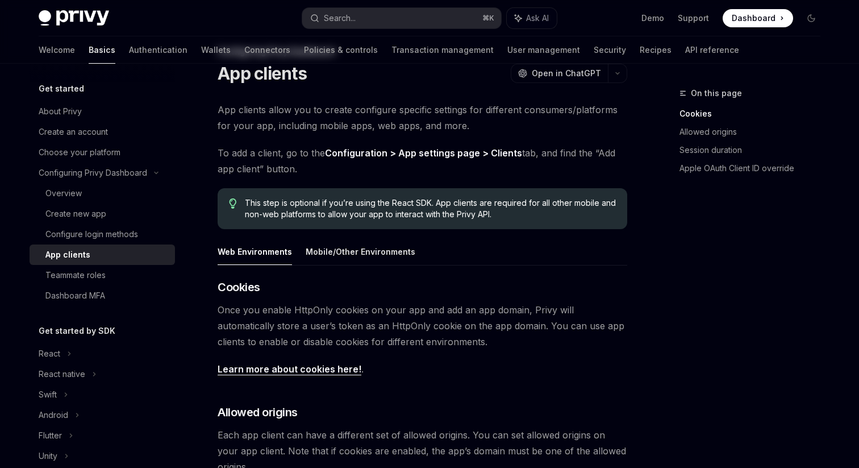
scroll to position [45, 0]
